Goal: Information Seeking & Learning: Check status

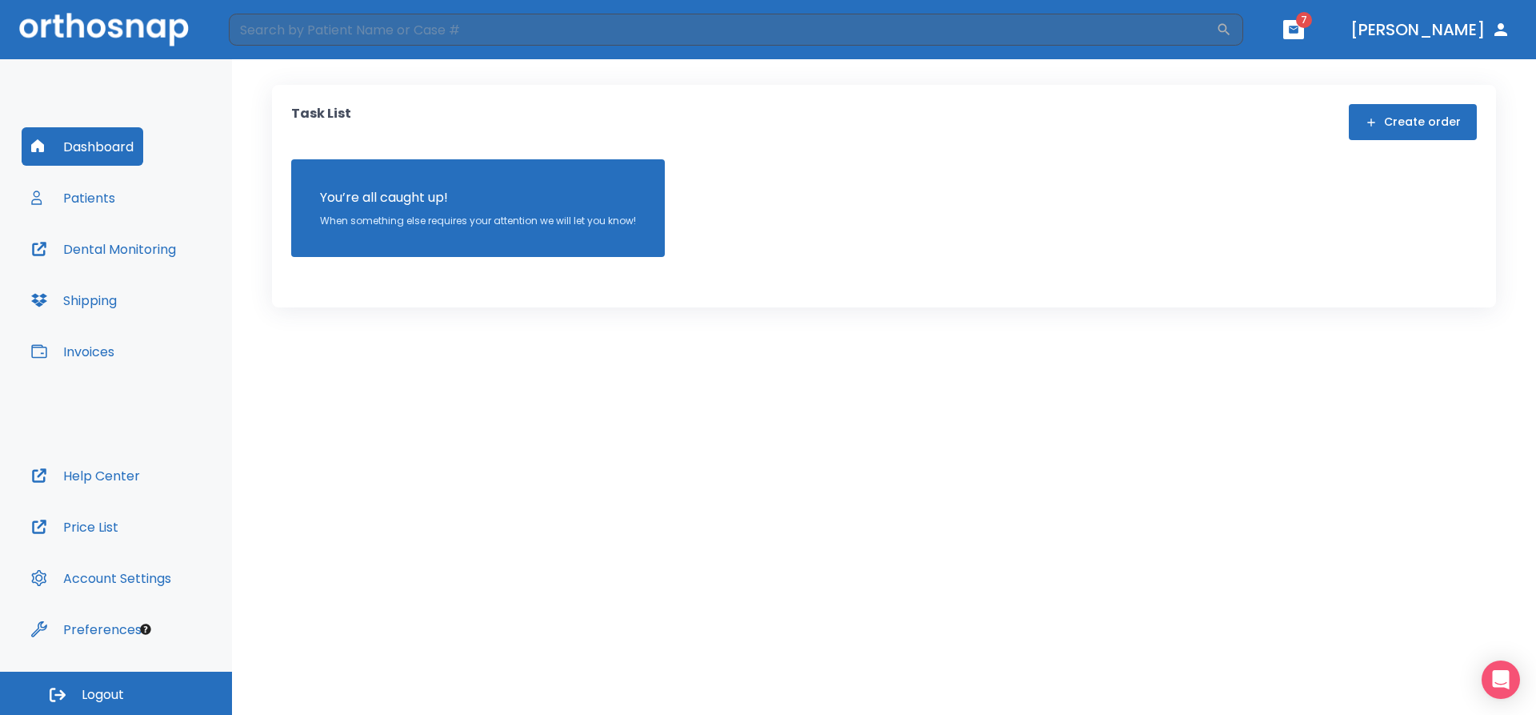
click at [511, 372] on div "Task List Create order You’re all caught up! When something else requires your …" at bounding box center [884, 386] width 1304 height 655
click at [328, 22] on input "search" at bounding box center [722, 30] width 987 height 32
type input "becca"
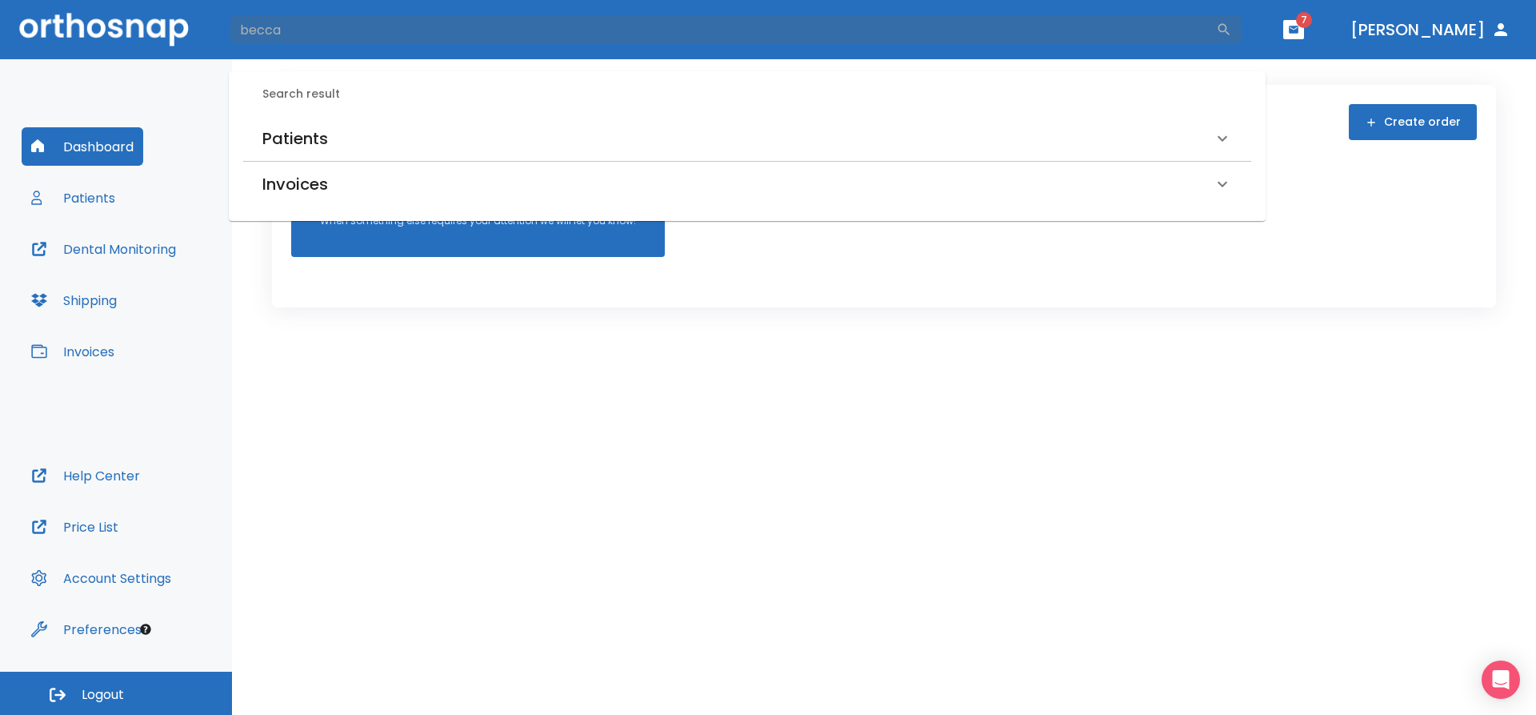
click at [321, 142] on h6 "Patients" at bounding box center [295, 139] width 66 height 26
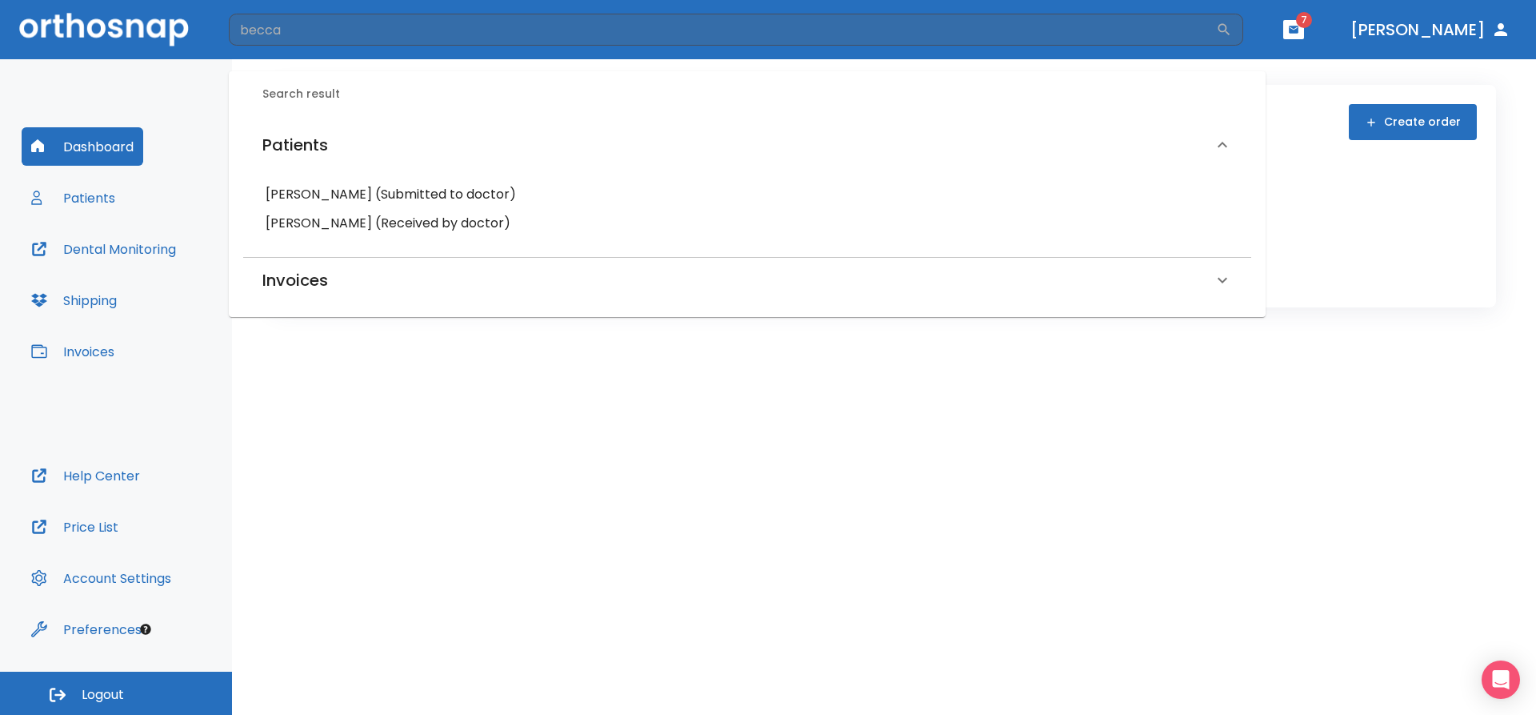
click at [317, 226] on h6 "[PERSON_NAME] (Received by doctor)" at bounding box center [747, 223] width 963 height 22
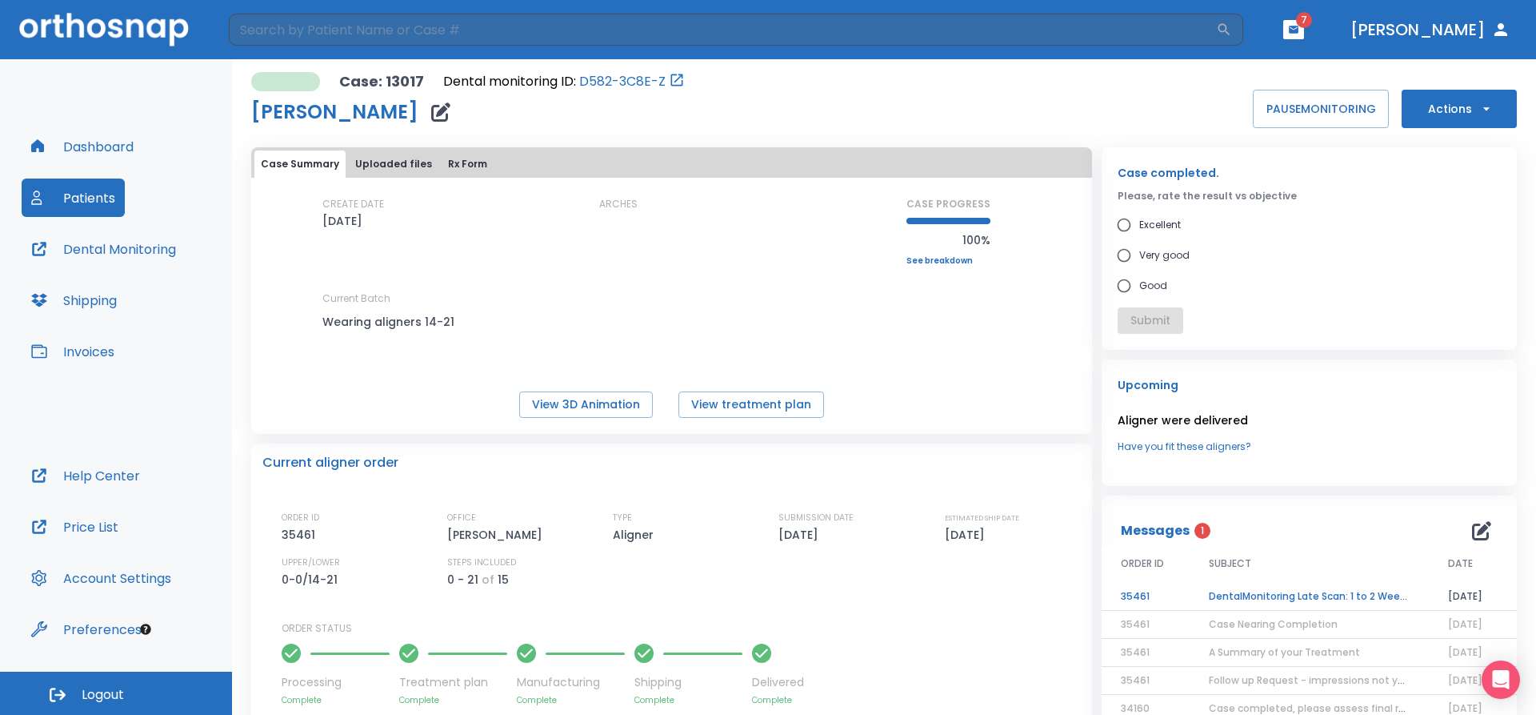
click at [138, 247] on button "Dental Monitoring" at bounding box center [104, 249] width 164 height 38
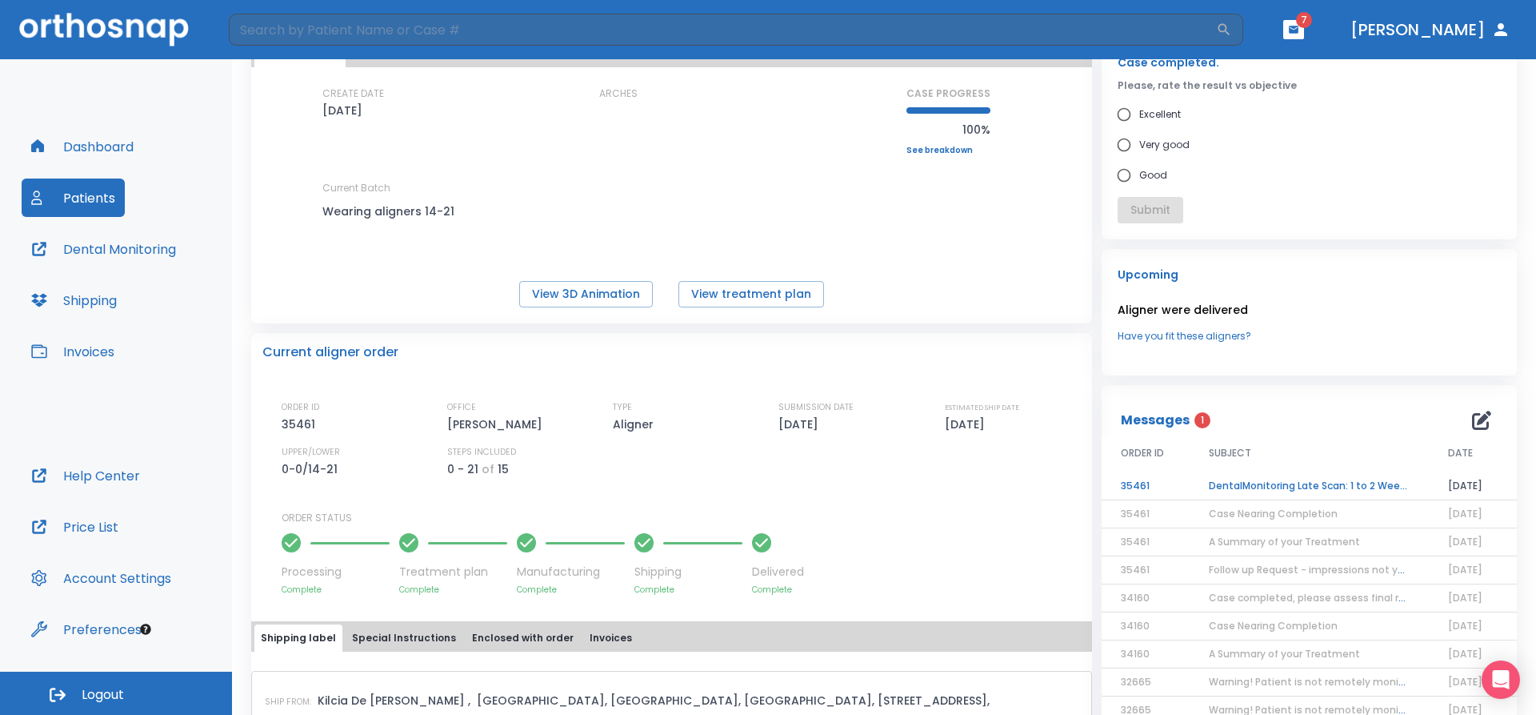
scroll to position [221, 0]
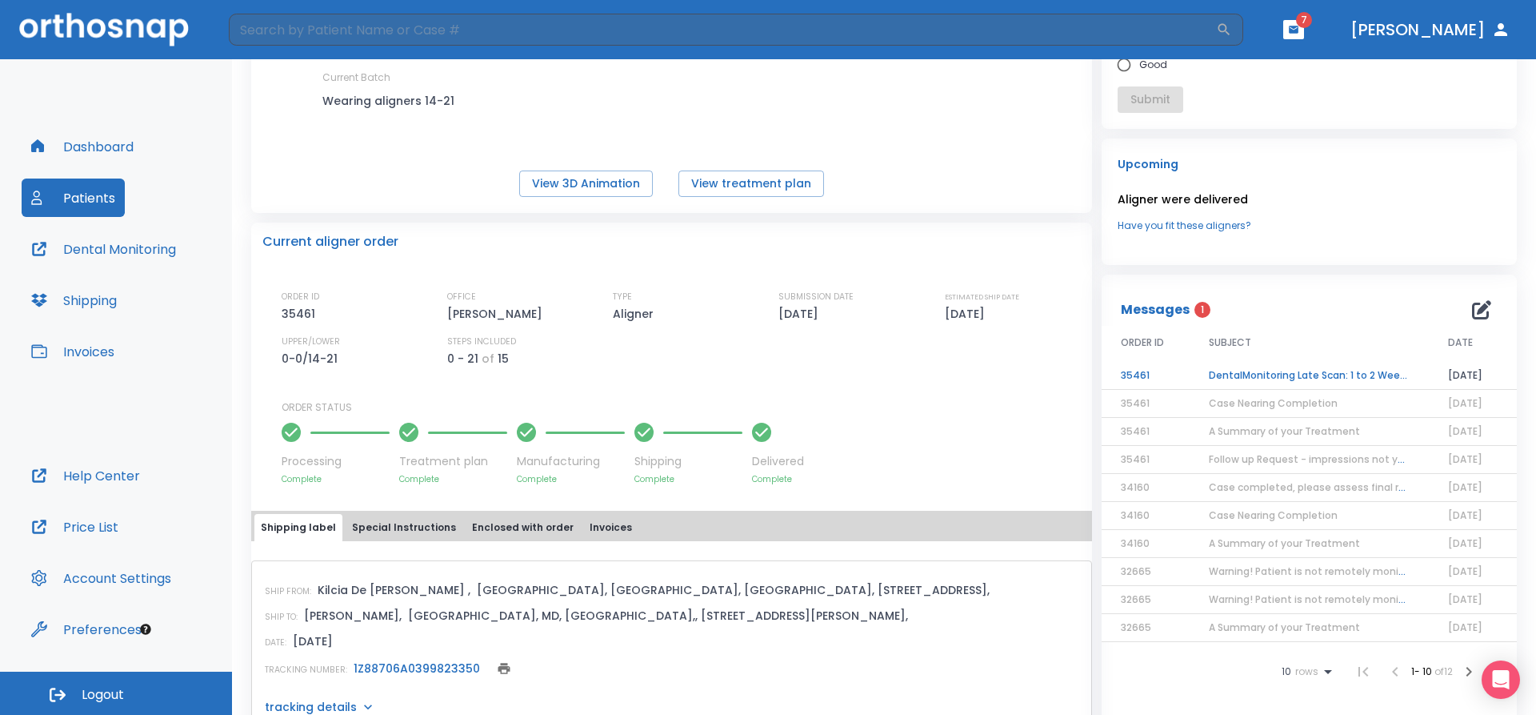
click at [1301, 408] on span "Case Nearing Completion" at bounding box center [1273, 403] width 129 height 14
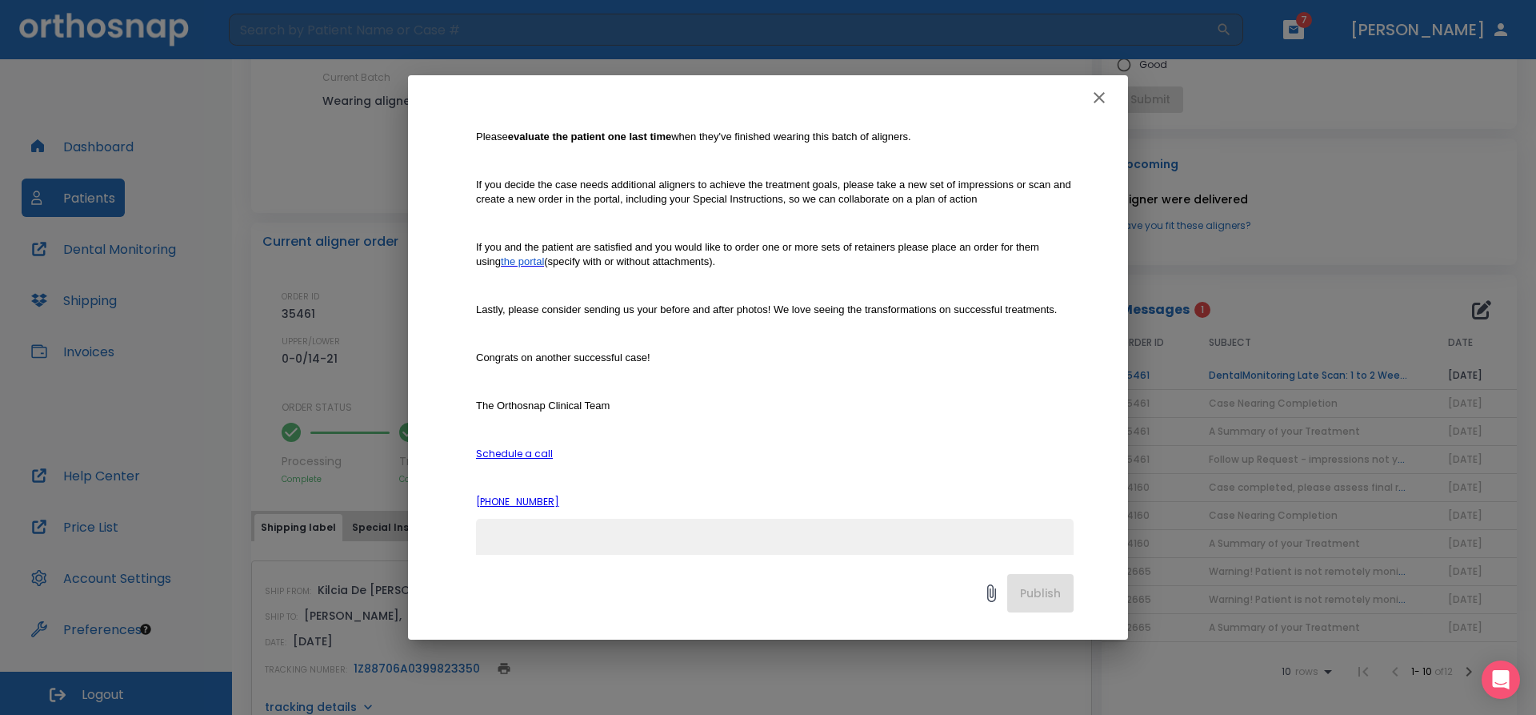
scroll to position [0, 0]
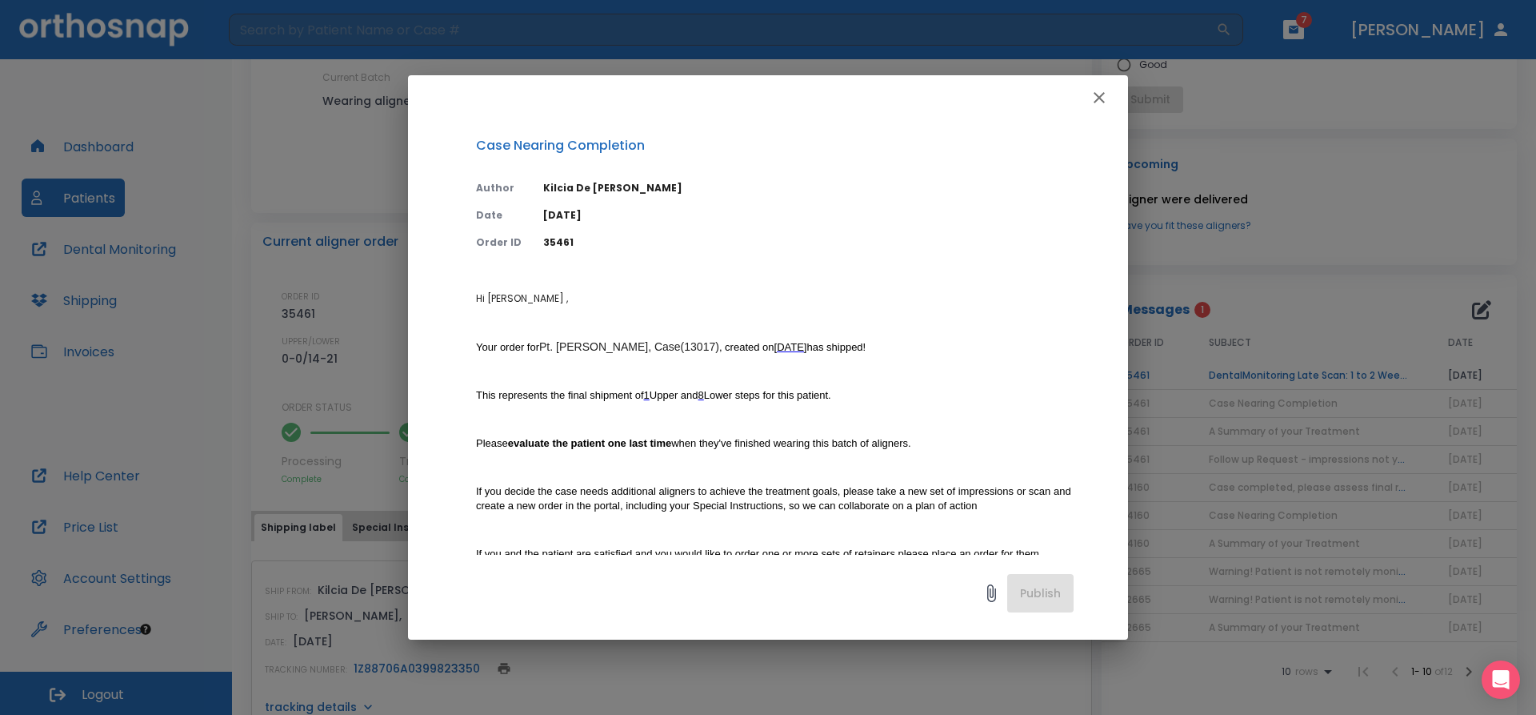
click at [1101, 96] on icon "button" at bounding box center [1099, 97] width 11 height 11
